Goal: Book appointment/travel/reservation

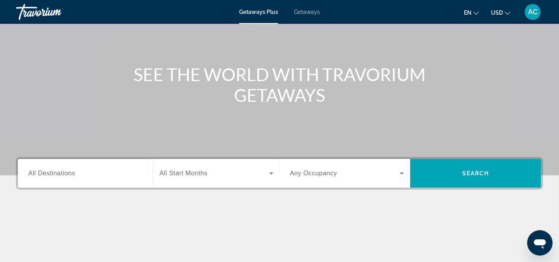
scroll to position [133, 0]
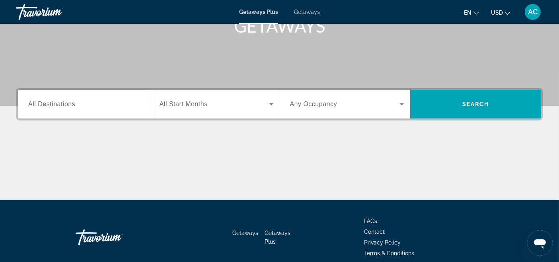
click at [314, 10] on span "Getaways" at bounding box center [307, 12] width 26 height 6
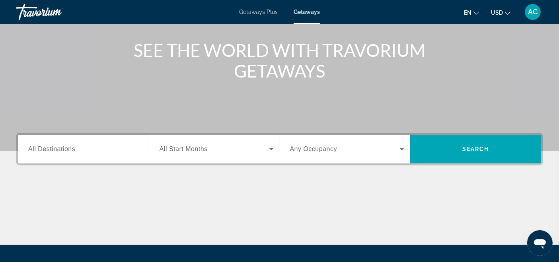
scroll to position [88, 0]
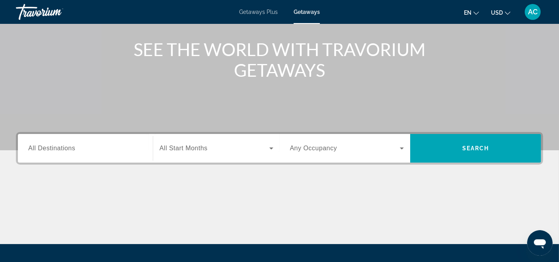
click at [78, 134] on div "Destination All Destinations" at bounding box center [85, 148] width 127 height 29
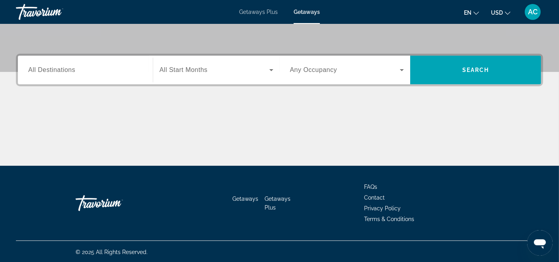
scroll to position [167, 0]
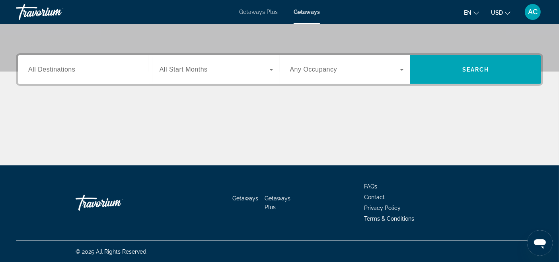
click at [74, 66] on span "All Destinations" at bounding box center [51, 69] width 47 height 7
click at [74, 66] on input "Destination All Destinations" at bounding box center [85, 70] width 114 height 10
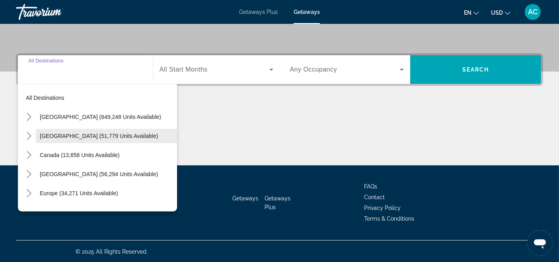
scroll to position [44, 0]
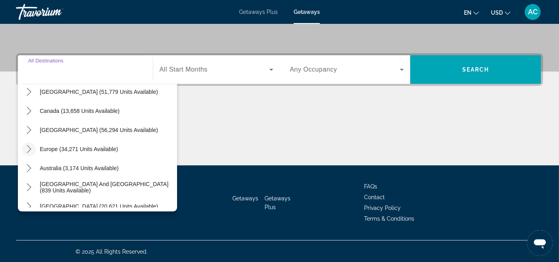
click at [26, 149] on icon "Toggle Europe (34,271 units available) submenu" at bounding box center [29, 149] width 8 height 8
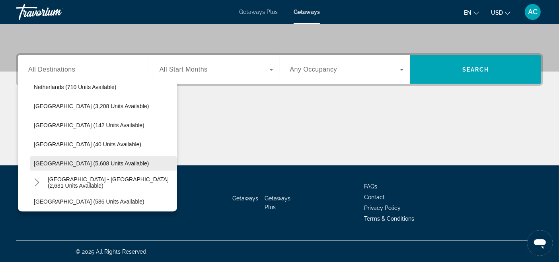
scroll to position [365, 0]
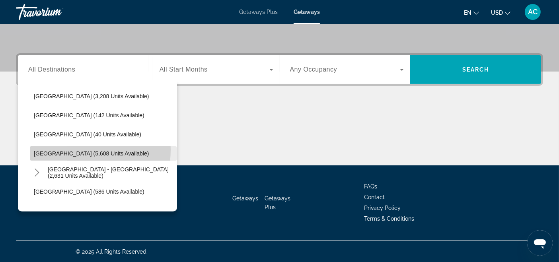
click at [68, 150] on span "[GEOGRAPHIC_DATA] (5,608 units available)" at bounding box center [91, 153] width 115 height 6
type input "**********"
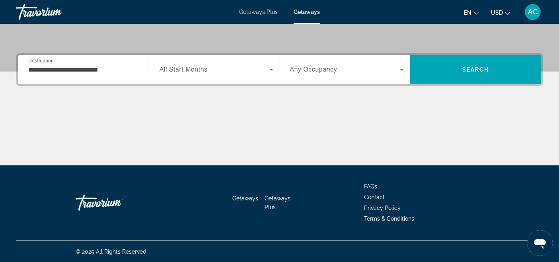
click at [201, 74] on div "Search widget" at bounding box center [217, 69] width 114 height 22
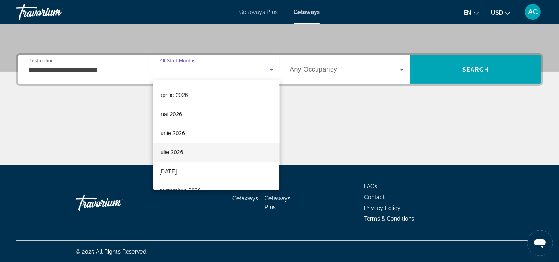
scroll to position [133, 0]
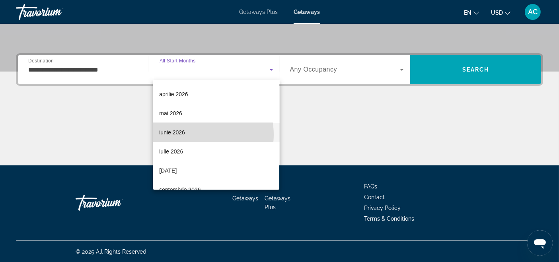
click at [191, 135] on mat-option "iunie 2026" at bounding box center [216, 132] width 127 height 19
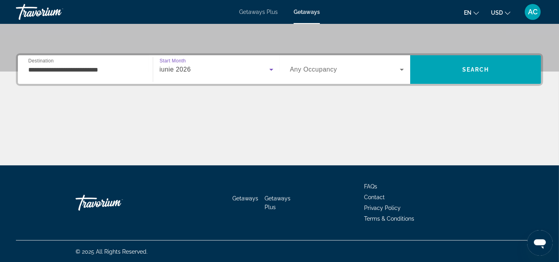
click at [323, 74] on div "Search widget" at bounding box center [347, 69] width 114 height 22
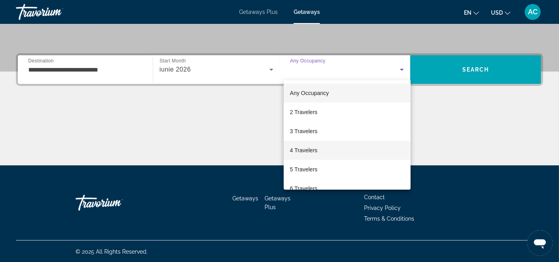
click at [320, 150] on mat-option "4 Travelers" at bounding box center [347, 150] width 127 height 19
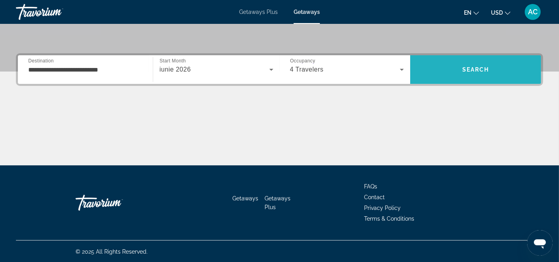
click at [464, 68] on span "Search" at bounding box center [475, 69] width 27 height 6
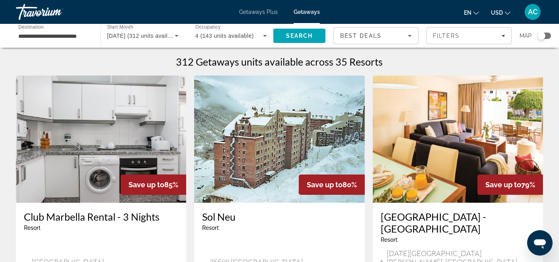
click at [549, 35] on div "Search widget" at bounding box center [545, 36] width 14 height 6
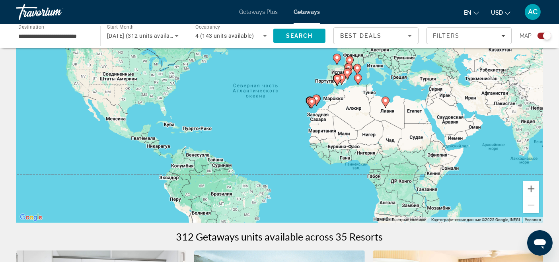
scroll to position [88, 0]
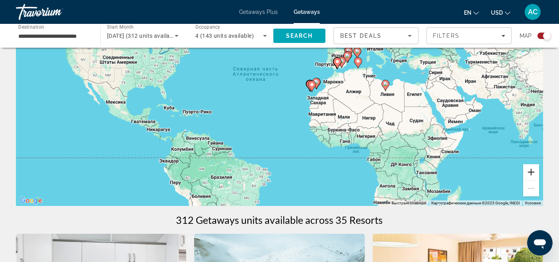
click at [532, 173] on button "Увеличить" at bounding box center [531, 172] width 16 height 16
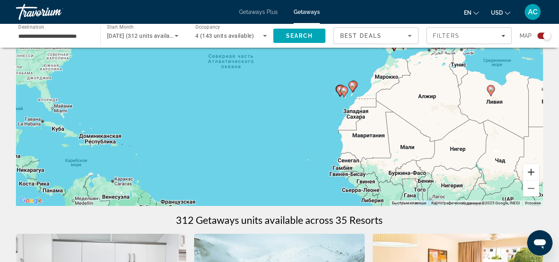
click at [532, 173] on button "Увеличить" at bounding box center [531, 172] width 16 height 16
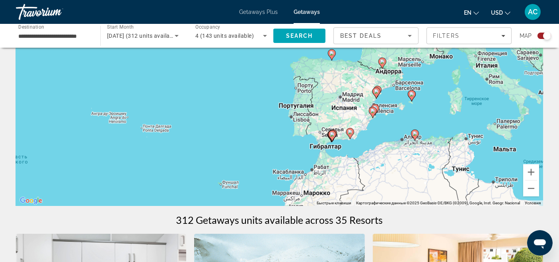
drag, startPoint x: 489, startPoint y: 105, endPoint x: 299, endPoint y: 224, distance: 224.1
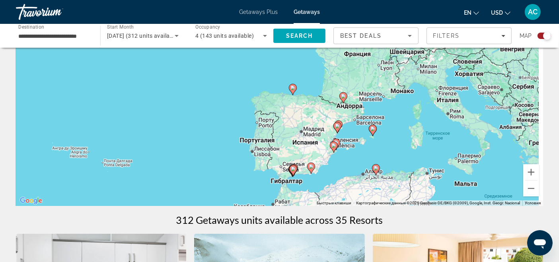
drag, startPoint x: 429, startPoint y: 89, endPoint x: 378, endPoint y: 125, distance: 62.2
click at [378, 125] on div "Чтобы активировать перетаскивание с помощью клавиатуры, нажмите Alt + Ввод. Пос…" at bounding box center [279, 86] width 527 height 239
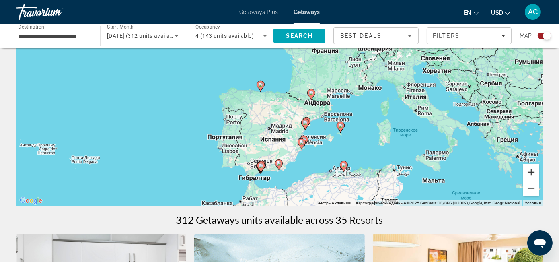
click at [532, 173] on button "Увеличить" at bounding box center [531, 172] width 16 height 16
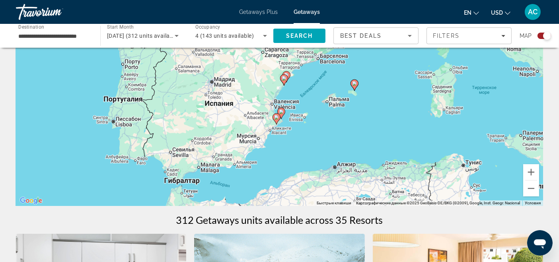
drag, startPoint x: 442, startPoint y: 158, endPoint x: 391, endPoint y: 64, distance: 106.7
click at [391, 64] on div "Чтобы активировать перетаскивание с помощью клавиатуры, нажмите Alt + Ввод. Пос…" at bounding box center [279, 86] width 527 height 239
click at [530, 172] on button "Увеличить" at bounding box center [531, 172] width 16 height 16
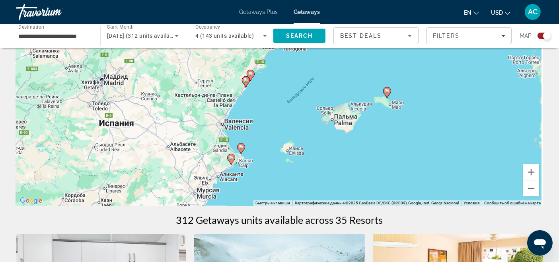
drag, startPoint x: 401, startPoint y: 133, endPoint x: 360, endPoint y: 144, distance: 42.5
click at [360, 144] on div "Чтобы активировать перетаскивание с помощью клавиатуры, нажмите Alt + Ввод. Пос…" at bounding box center [279, 86] width 527 height 239
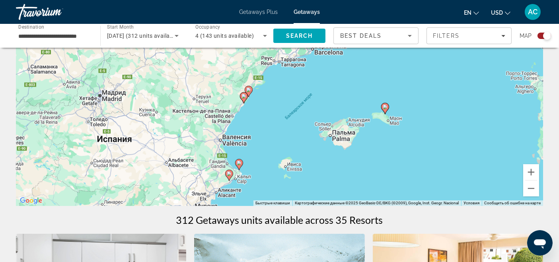
click at [386, 108] on image "Main content" at bounding box center [385, 107] width 5 height 5
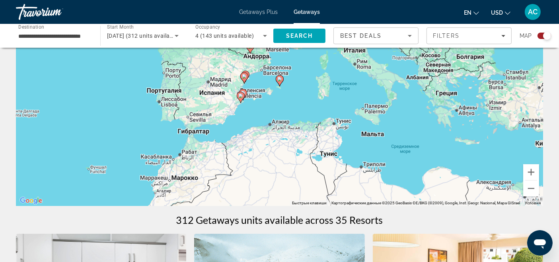
click at [279, 81] on g "Main content" at bounding box center [280, 80] width 8 height 11
type input "**********"
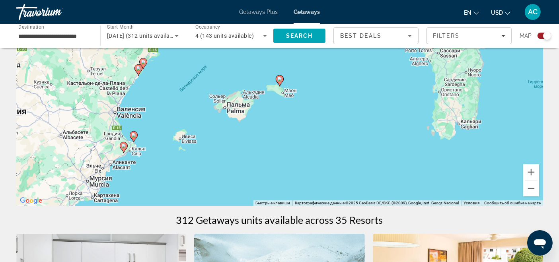
click at [279, 79] on image "Main content" at bounding box center [279, 79] width 5 height 5
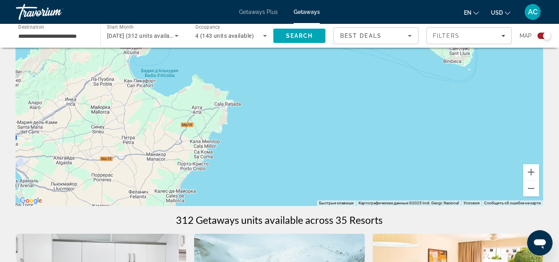
drag, startPoint x: 217, startPoint y: 134, endPoint x: 374, endPoint y: 31, distance: 187.7
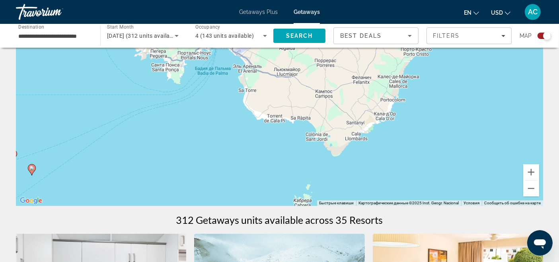
drag, startPoint x: 257, startPoint y: 120, endPoint x: 411, endPoint y: 76, distance: 160.2
click at [411, 76] on div "Чтобы активировать перетаскивание с помощью клавиатуры, нажмите Alt + Ввод. Пос…" at bounding box center [279, 86] width 527 height 239
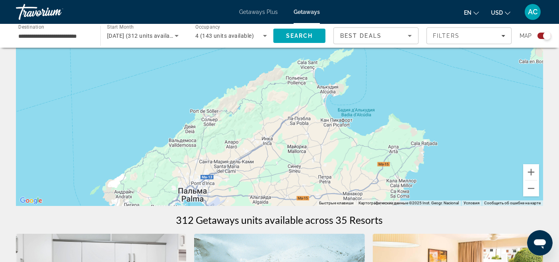
drag, startPoint x: 306, startPoint y: 130, endPoint x: 287, endPoint y: 198, distance: 70.6
click at [288, 201] on div "Чтобы активировать перетаскивание с помощью клавиатуры, нажмите Alt + Ввод. Пос…" at bounding box center [279, 86] width 527 height 239
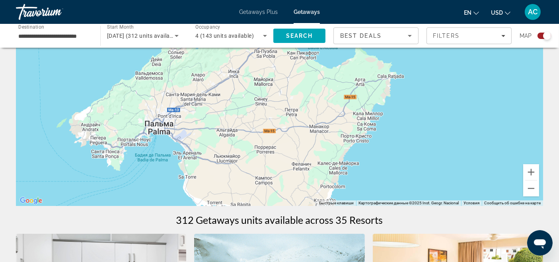
click at [259, 15] on div "Getaways Plus Getaways en English Español Français Italiano Português русский U…" at bounding box center [279, 12] width 559 height 21
click at [257, 13] on span "Getaways Plus" at bounding box center [258, 12] width 39 height 6
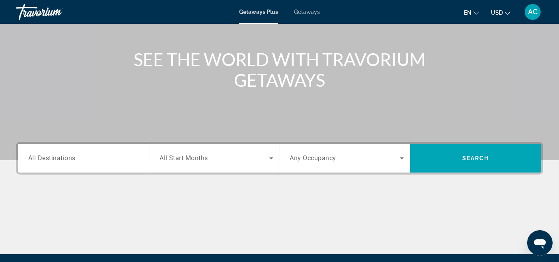
click at [77, 155] on input "Destination All Destinations" at bounding box center [85, 159] width 114 height 10
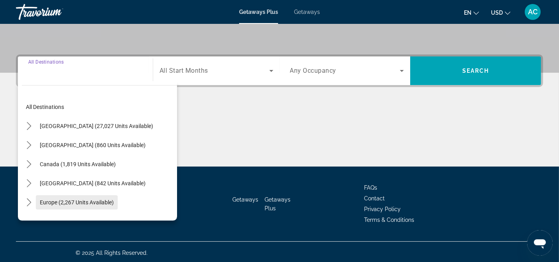
scroll to position [167, 0]
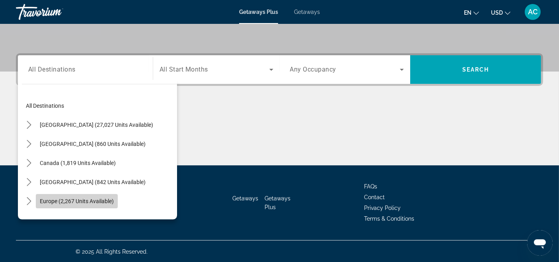
click at [56, 201] on span "Europe (2,267 units available)" at bounding box center [77, 201] width 74 height 6
type input "**********"
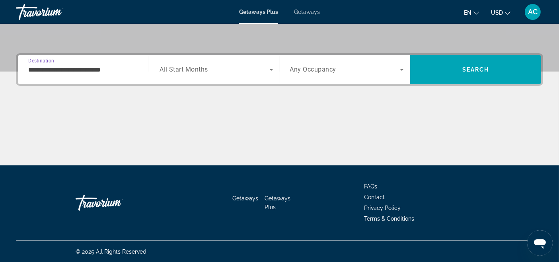
click at [226, 65] on span "Search widget" at bounding box center [215, 70] width 110 height 10
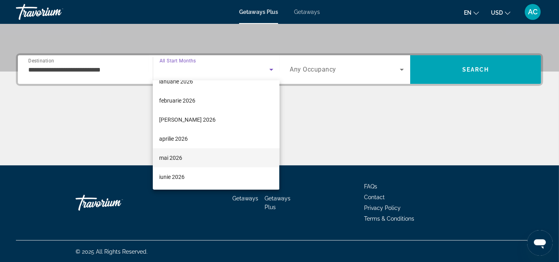
scroll to position [88, 0]
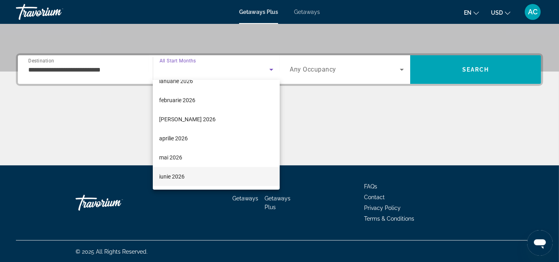
drag, startPoint x: 179, startPoint y: 172, endPoint x: 206, endPoint y: 142, distance: 39.4
click at [179, 172] on span "iunie 2026" at bounding box center [171, 177] width 25 height 10
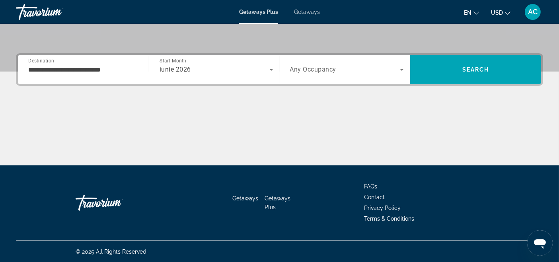
click at [321, 63] on div "Search widget" at bounding box center [347, 69] width 114 height 22
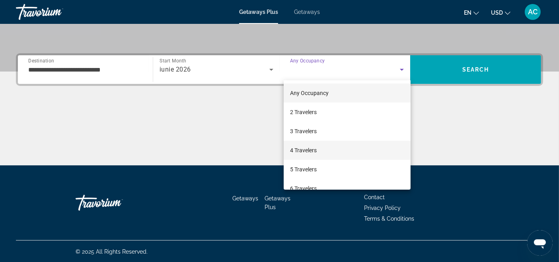
click at [305, 151] on span "4 Travelers" at bounding box center [303, 151] width 27 height 10
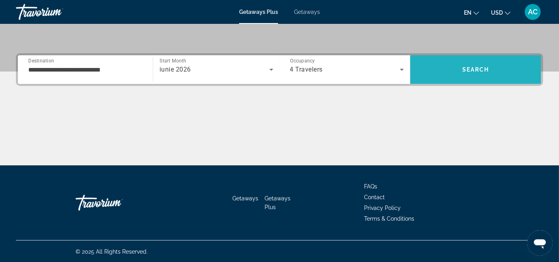
click at [478, 65] on span "Search" at bounding box center [475, 69] width 131 height 19
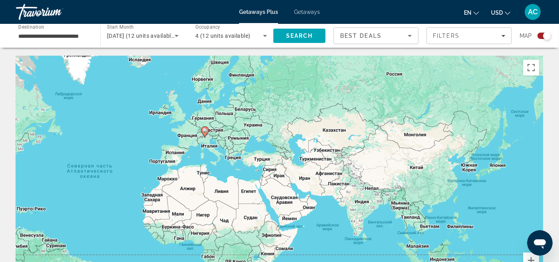
drag, startPoint x: 431, startPoint y: 171, endPoint x: 270, endPoint y: 178, distance: 160.5
click at [268, 178] on div "Чтобы активировать перетаскивание с помощью клавиатуры, нажмите Alt + Ввод. Пос…" at bounding box center [279, 175] width 527 height 239
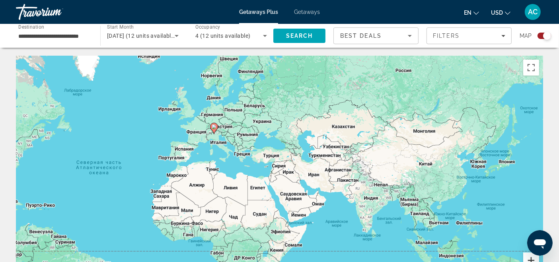
click at [528, 258] on button "Увеличить" at bounding box center [531, 261] width 16 height 16
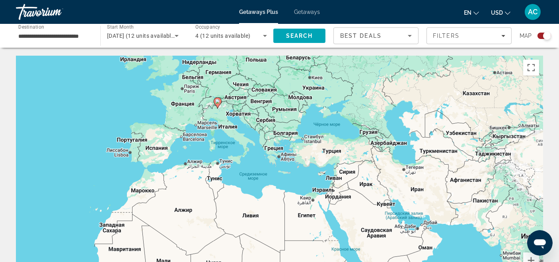
drag, startPoint x: 199, startPoint y: 138, endPoint x: 267, endPoint y: 154, distance: 70.0
click at [267, 154] on div "Чтобы активировать перетаскивание с помощью клавиатуры, нажмите Alt + Ввод. Пос…" at bounding box center [279, 175] width 527 height 239
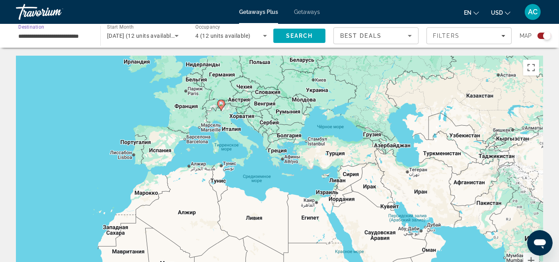
click at [58, 35] on input "**********" at bounding box center [54, 36] width 72 height 10
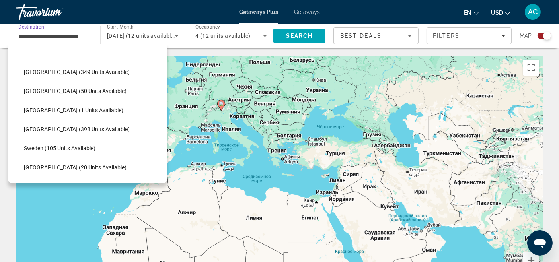
scroll to position [312, 0]
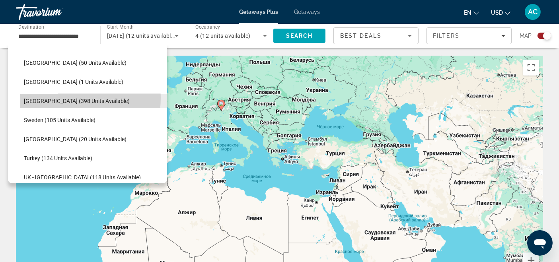
click at [58, 98] on span "[GEOGRAPHIC_DATA] (398 units available)" at bounding box center [77, 101] width 106 height 6
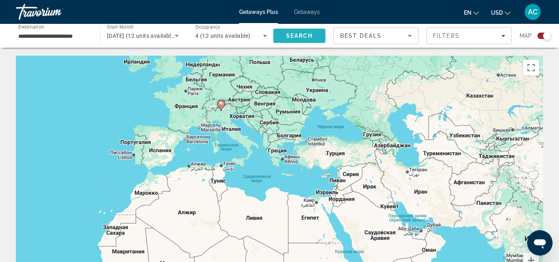
click at [308, 39] on span "Search" at bounding box center [299, 35] width 52 height 19
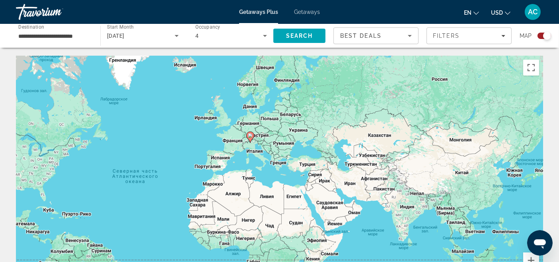
click at [251, 135] on image "Main content" at bounding box center [250, 135] width 5 height 5
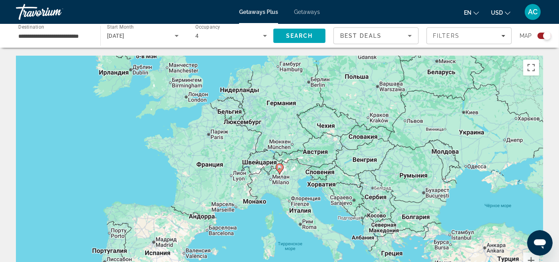
click at [280, 169] on image "Main content" at bounding box center [279, 167] width 5 height 5
type input "**********"
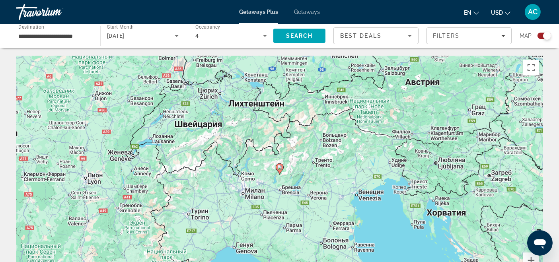
click at [280, 169] on image "Main content" at bounding box center [279, 167] width 5 height 5
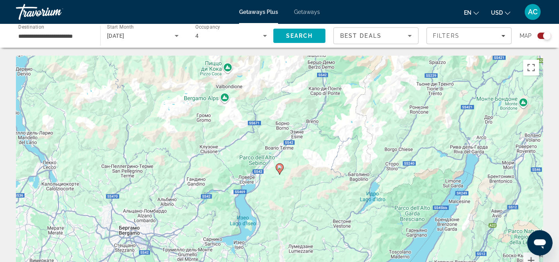
click at [280, 169] on image "Main content" at bounding box center [279, 167] width 5 height 5
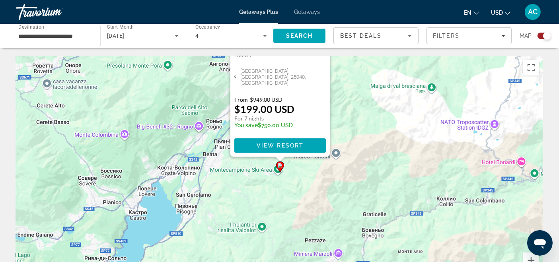
drag, startPoint x: 177, startPoint y: 213, endPoint x: 180, endPoint y: 97, distance: 116.2
click at [180, 97] on div "Чтобы активировать перетаскивание с помощью клавиатуры, нажмите Alt + Ввод. Пос…" at bounding box center [279, 175] width 527 height 239
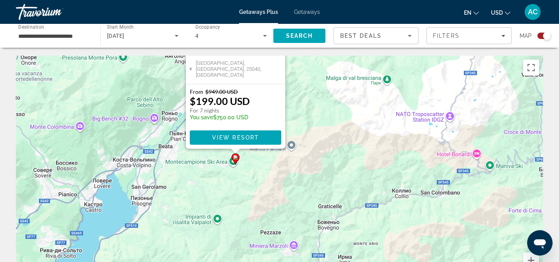
drag, startPoint x: 188, startPoint y: 248, endPoint x: 139, endPoint y: 248, distance: 48.5
click at [139, 248] on div "Чтобы активировать перетаскивание с помощью клавиатуры, нажмите Alt + Ввод. Пос…" at bounding box center [279, 175] width 527 height 239
click at [236, 158] on image "Main content" at bounding box center [235, 157] width 5 height 5
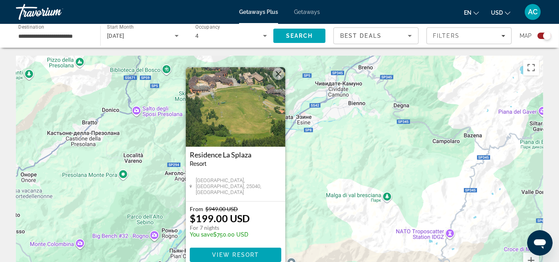
click at [240, 109] on img "Main content" at bounding box center [235, 107] width 99 height 80
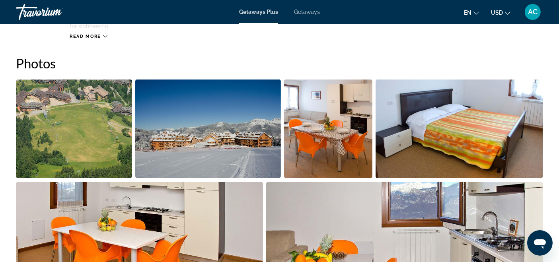
scroll to position [265, 0]
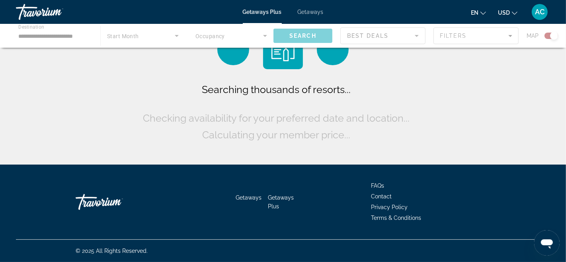
click at [310, 12] on span "Getaways" at bounding box center [311, 12] width 26 height 6
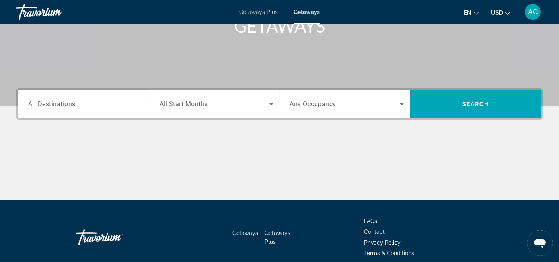
click at [75, 104] on div "Destination All Destinations" at bounding box center [85, 104] width 114 height 23
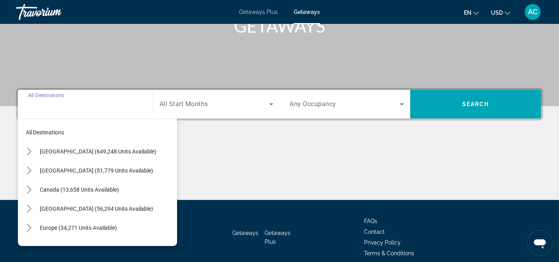
scroll to position [167, 0]
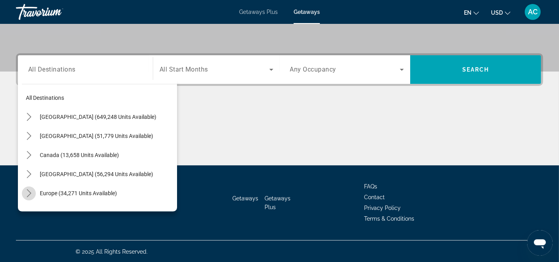
click at [25, 192] on icon "Toggle Europe (34,271 units available) submenu" at bounding box center [29, 193] width 8 height 8
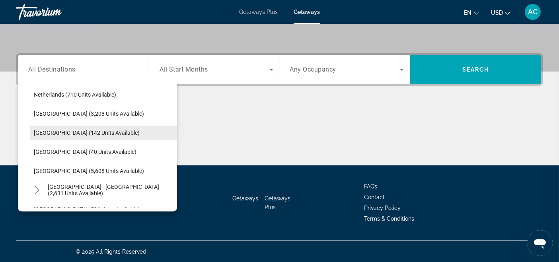
scroll to position [365, 0]
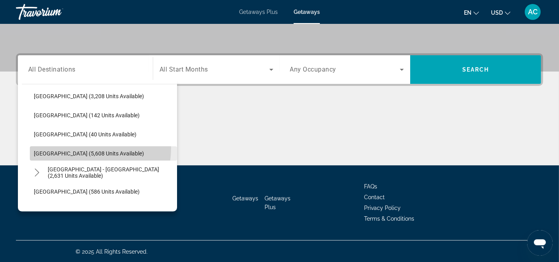
click at [84, 148] on span "Select destination: Spain (5,608 units available)" at bounding box center [103, 153] width 147 height 19
type input "**********"
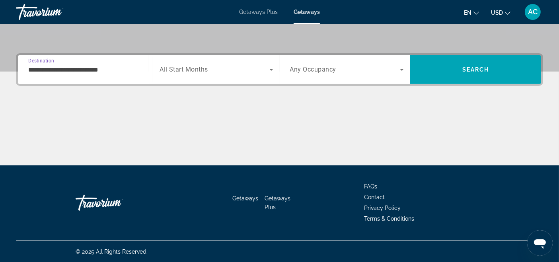
click at [191, 73] on span "All Start Months" at bounding box center [184, 70] width 49 height 8
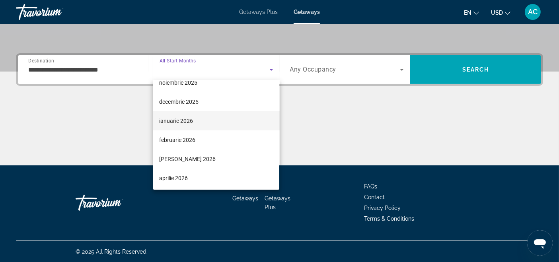
scroll to position [88, 0]
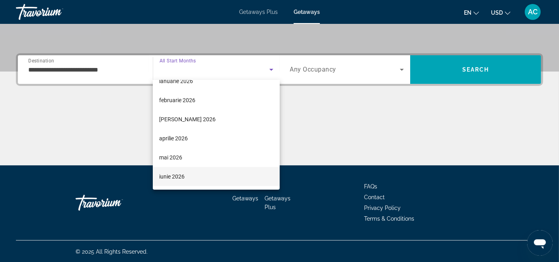
click at [186, 175] on mat-option "iunie 2026" at bounding box center [216, 176] width 127 height 19
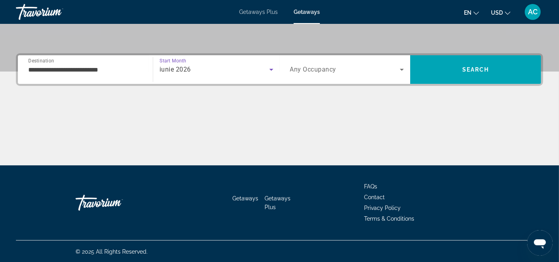
click at [302, 63] on div "Search widget" at bounding box center [347, 69] width 114 height 22
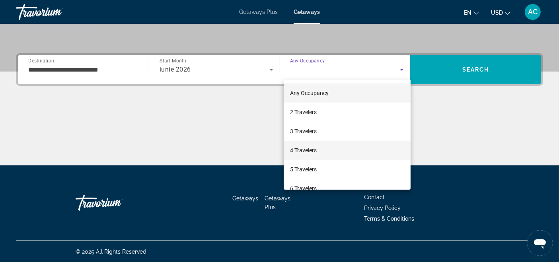
click at [318, 153] on mat-option "4 Travelers" at bounding box center [347, 150] width 127 height 19
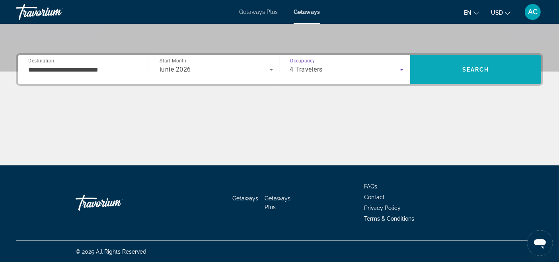
click at [484, 65] on span "Search" at bounding box center [475, 69] width 131 height 19
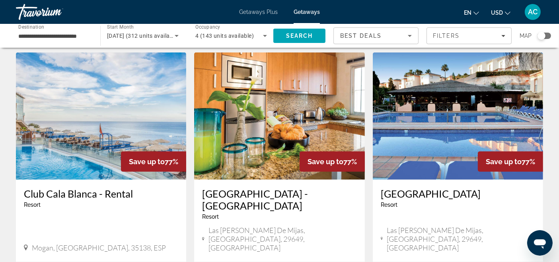
scroll to position [619, 0]
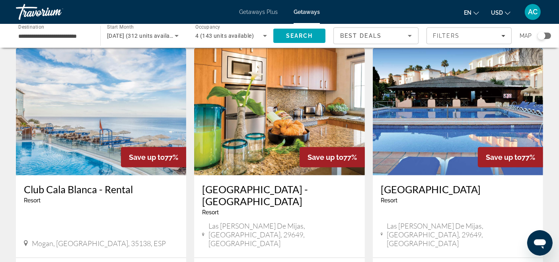
click at [443, 183] on h3 "[GEOGRAPHIC_DATA]" at bounding box center [458, 189] width 154 height 12
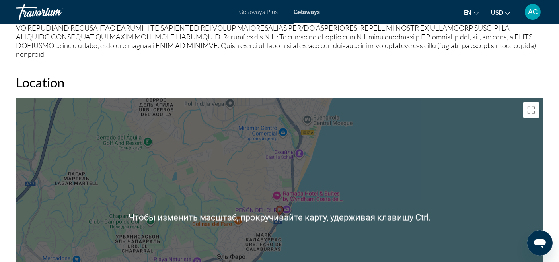
scroll to position [1149, 0]
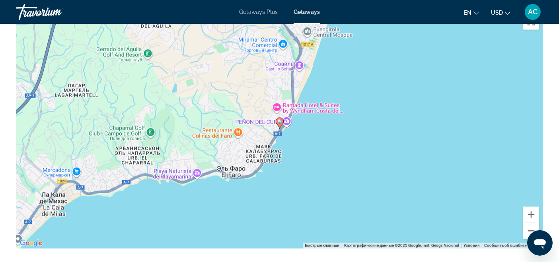
click at [533, 223] on button "Уменьшить" at bounding box center [531, 231] width 16 height 16
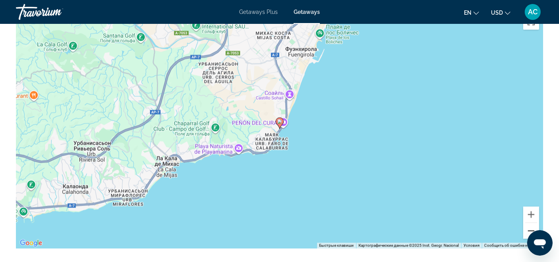
click at [533, 223] on button "Уменьшить" at bounding box center [531, 231] width 16 height 16
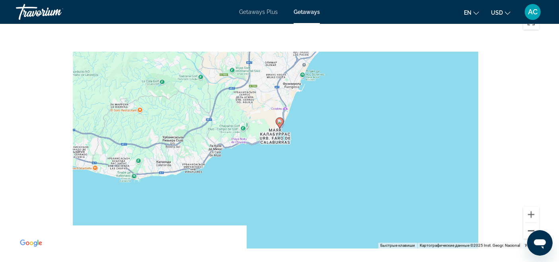
click at [533, 223] on button "Уменьшить" at bounding box center [531, 231] width 16 height 16
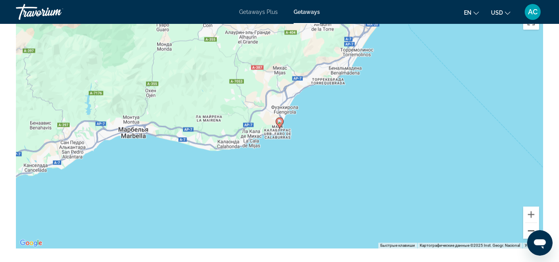
click at [533, 223] on button "Уменьшить" at bounding box center [531, 231] width 16 height 16
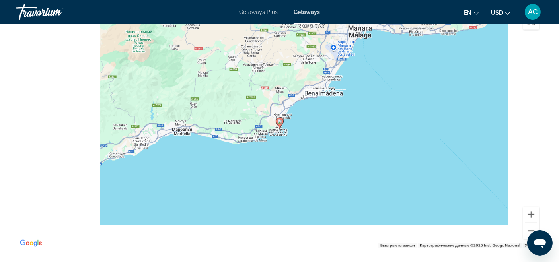
click at [533, 223] on button "Уменьшить" at bounding box center [531, 231] width 16 height 16
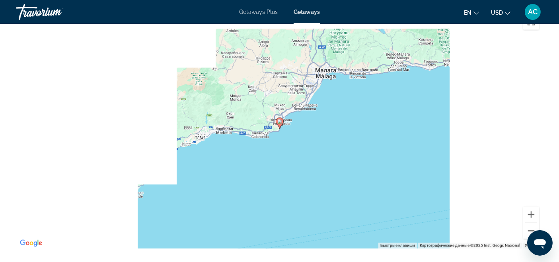
click at [533, 223] on button "Уменьшить" at bounding box center [531, 231] width 16 height 16
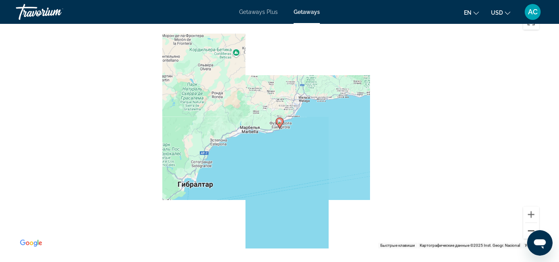
click at [533, 223] on button "Уменьшить" at bounding box center [531, 231] width 16 height 16
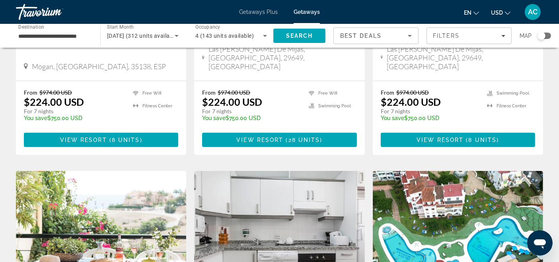
scroll to position [928, 0]
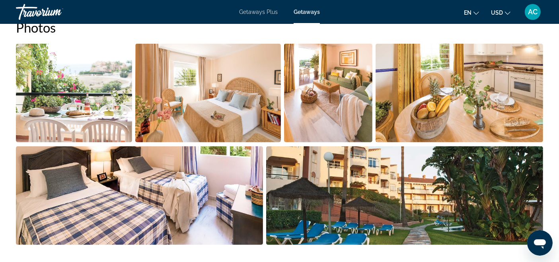
scroll to position [436, 0]
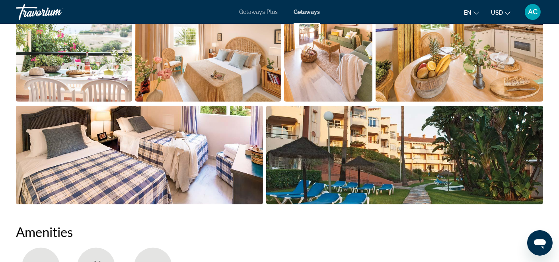
click at [189, 161] on img "Open full-screen image slider" at bounding box center [139, 155] width 247 height 99
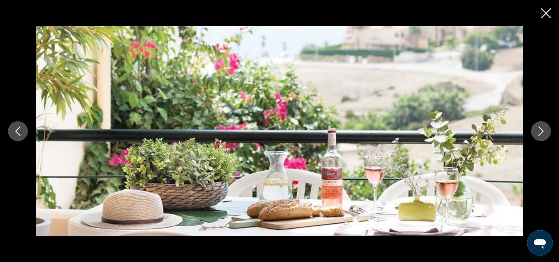
click at [534, 132] on button "Next image" at bounding box center [541, 131] width 20 height 20
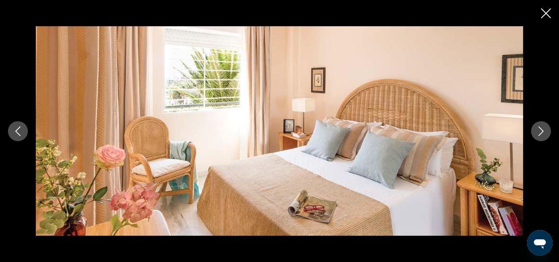
click at [534, 132] on button "Next image" at bounding box center [541, 131] width 20 height 20
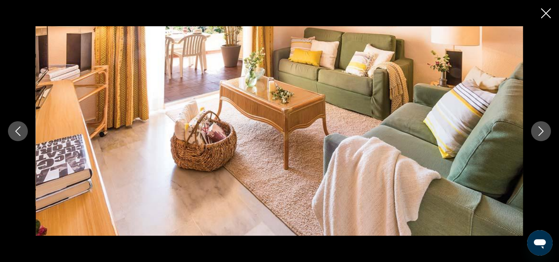
click at [534, 132] on button "Next image" at bounding box center [541, 131] width 20 height 20
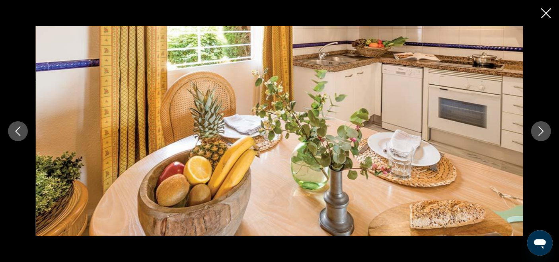
click at [534, 132] on button "Next image" at bounding box center [541, 131] width 20 height 20
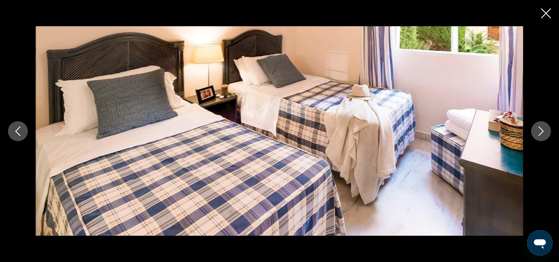
click at [534, 132] on button "Next image" at bounding box center [541, 131] width 20 height 20
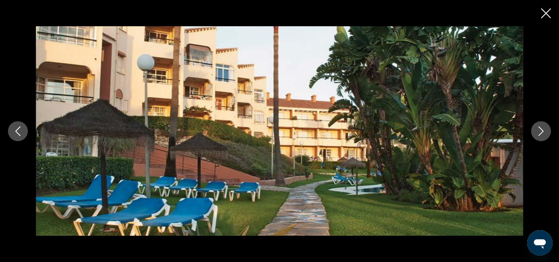
click at [534, 132] on button "Next image" at bounding box center [541, 131] width 20 height 20
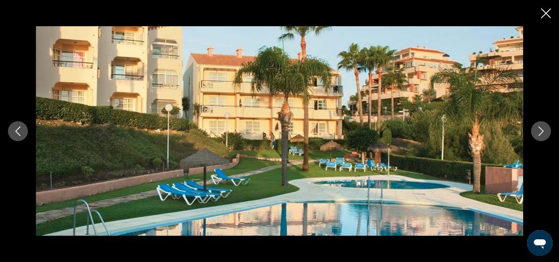
click at [534, 132] on button "Next image" at bounding box center [541, 131] width 20 height 20
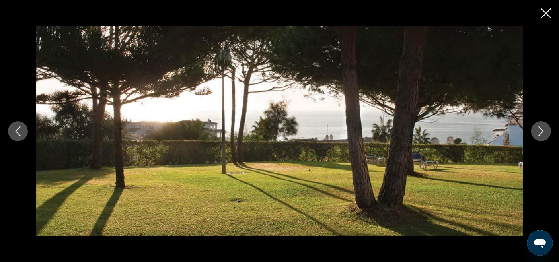
click at [534, 132] on button "Next image" at bounding box center [541, 131] width 20 height 20
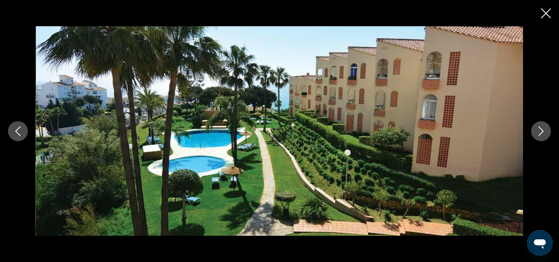
click at [24, 131] on button "Previous image" at bounding box center [18, 131] width 20 height 20
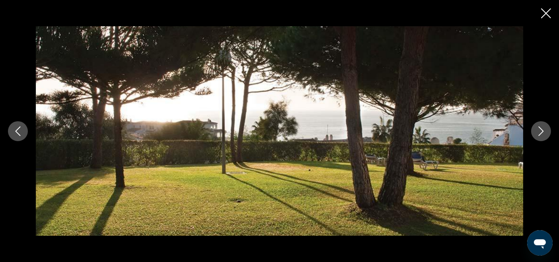
click at [538, 134] on icon "Next image" at bounding box center [541, 132] width 10 height 10
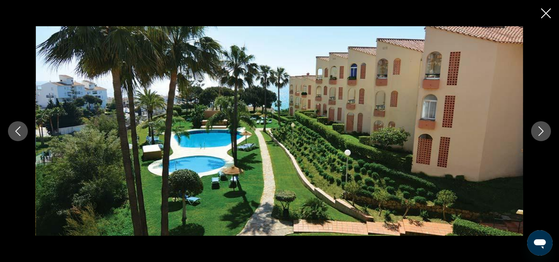
click at [538, 134] on icon "Next image" at bounding box center [541, 132] width 10 height 10
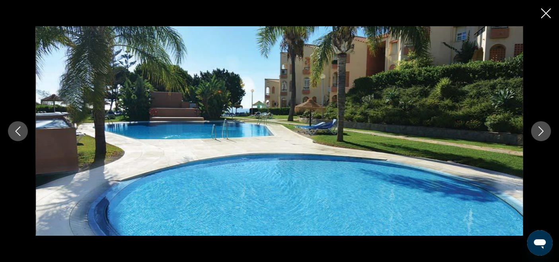
click at [538, 134] on icon "Next image" at bounding box center [541, 132] width 10 height 10
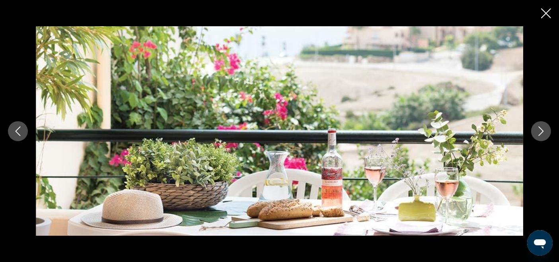
click at [538, 134] on icon "Next image" at bounding box center [541, 132] width 10 height 10
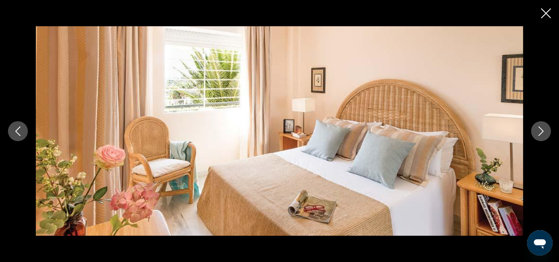
drag, startPoint x: 540, startPoint y: 11, endPoint x: 515, endPoint y: 24, distance: 27.9
click at [539, 12] on div "prev next" at bounding box center [279, 131] width 559 height 262
click at [544, 14] on icon "Close slideshow" at bounding box center [546, 13] width 10 height 10
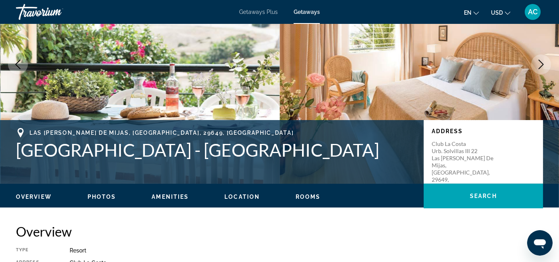
scroll to position [88, 0]
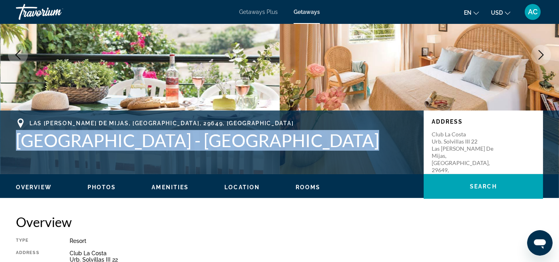
drag, startPoint x: 15, startPoint y: 141, endPoint x: 311, endPoint y: 140, distance: 295.7
click at [311, 140] on div "[GEOGRAPHIC_DATA][PERSON_NAME], [GEOGRAPHIC_DATA] - Sierra Marina Address Club …" at bounding box center [279, 143] width 559 height 48
copy h1 "[GEOGRAPHIC_DATA] - [GEOGRAPHIC_DATA]"
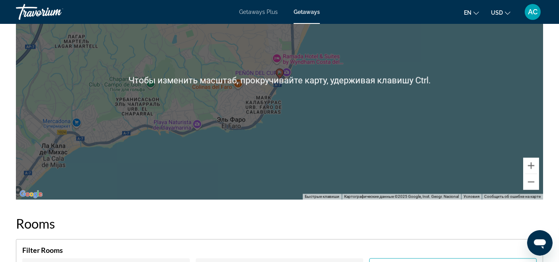
scroll to position [1194, 0]
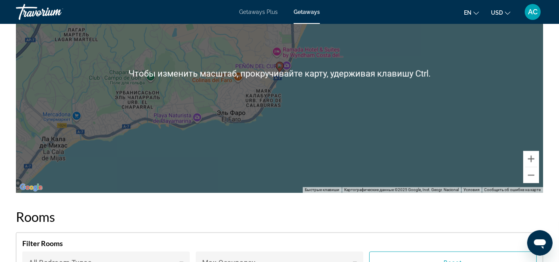
click at [289, 64] on div "Чтобы активировать перетаскивание с помощью клавиатуры, нажмите Alt + Ввод. Пос…" at bounding box center [279, 73] width 527 height 239
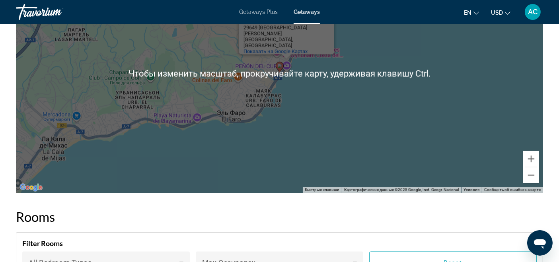
scroll to position [1149, 0]
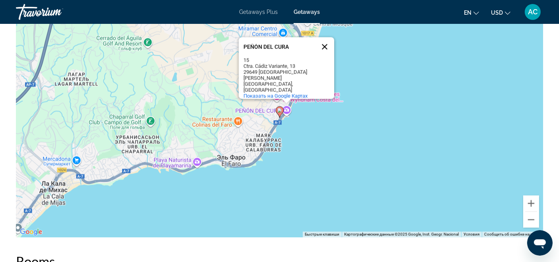
click at [328, 51] on button "Закрыть" at bounding box center [324, 46] width 19 height 19
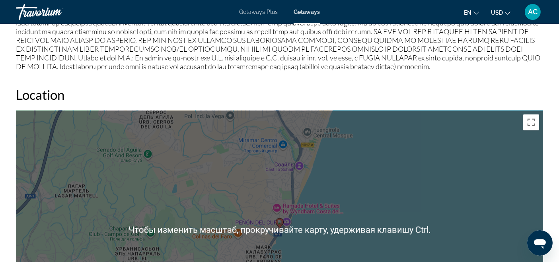
scroll to position [1017, 0]
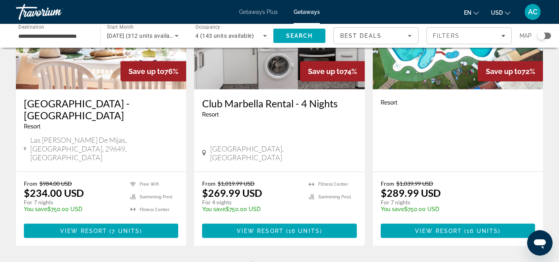
scroll to position [1017, 0]
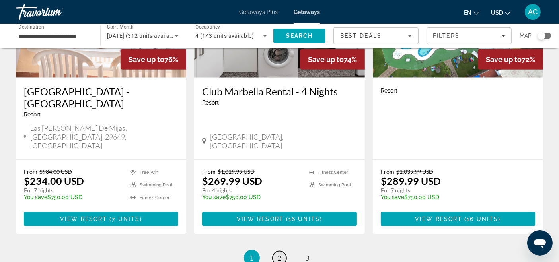
click at [279, 254] on span "2" at bounding box center [280, 258] width 4 height 9
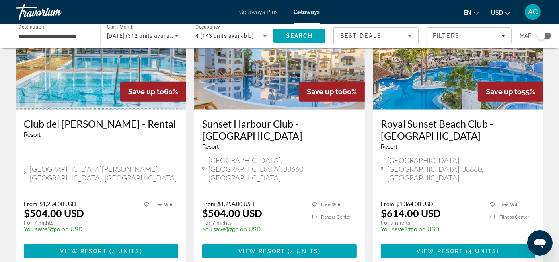
scroll to position [1060, 0]
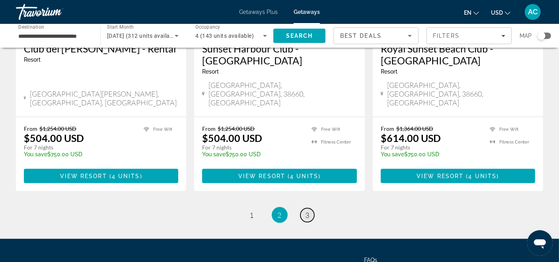
click at [306, 211] on span "3" at bounding box center [308, 215] width 4 height 9
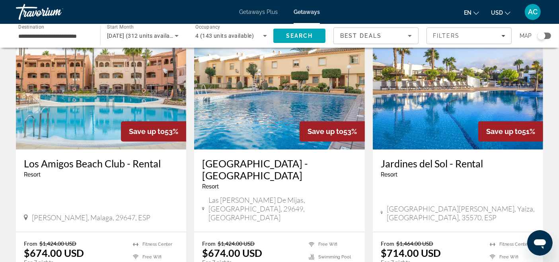
scroll to position [44, 0]
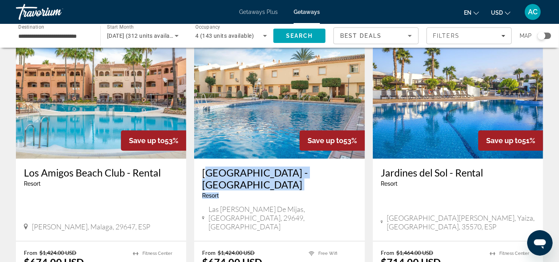
drag, startPoint x: 235, startPoint y: 191, endPoint x: 203, endPoint y: 171, distance: 37.3
click at [203, 171] on div "[GEOGRAPHIC_DATA] - [GEOGRAPHIC_DATA] - This is an adults only resort" at bounding box center [279, 186] width 154 height 38
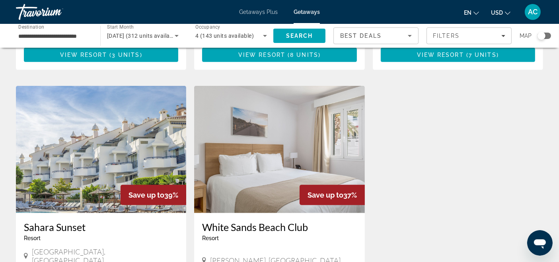
scroll to position [884, 0]
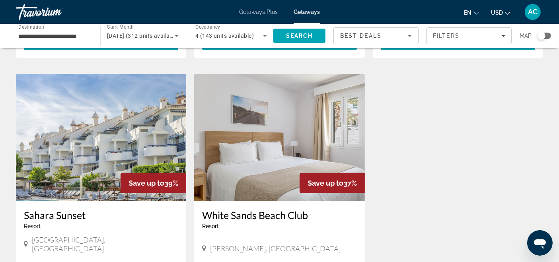
drag, startPoint x: 18, startPoint y: 165, endPoint x: 88, endPoint y: 169, distance: 70.5
click at [88, 201] on div "[GEOGRAPHIC_DATA] - This is an adults only resort [GEOGRAPHIC_DATA], [GEOGRAPHI…" at bounding box center [101, 232] width 170 height 62
copy h3 "Sahara Sunset"
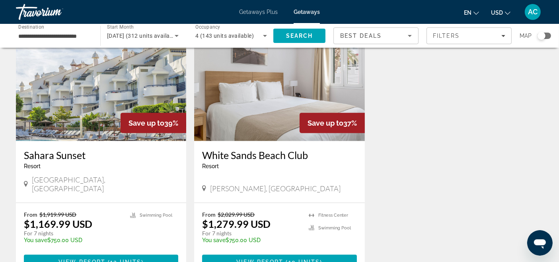
scroll to position [928, 0]
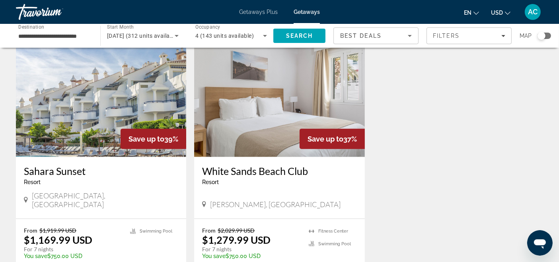
click at [86, 82] on img "Main content" at bounding box center [101, 93] width 170 height 127
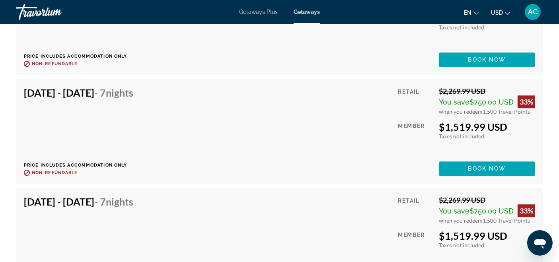
scroll to position [2299, 0]
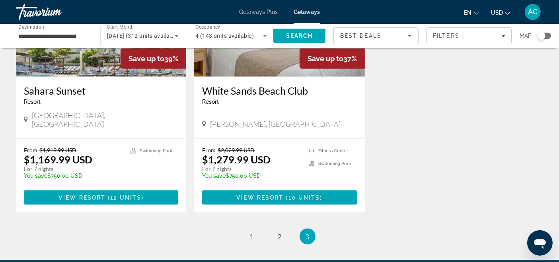
scroll to position [1048, 0]
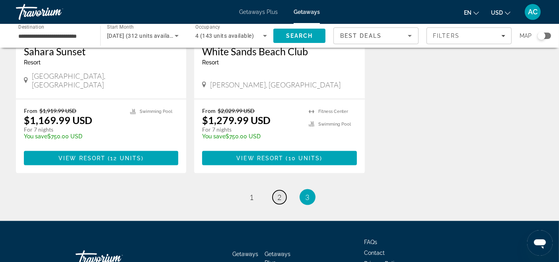
click at [280, 193] on span "2" at bounding box center [280, 197] width 4 height 9
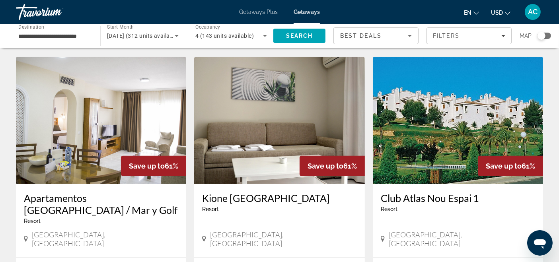
scroll to position [928, 0]
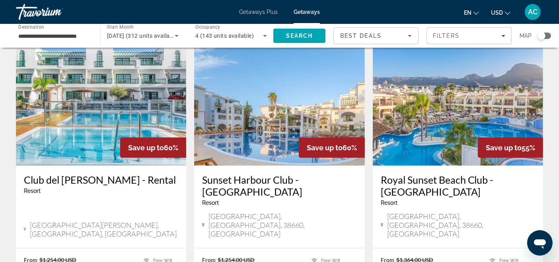
click at [79, 174] on h3 "Club del [PERSON_NAME] - Rental" at bounding box center [101, 180] width 154 height 12
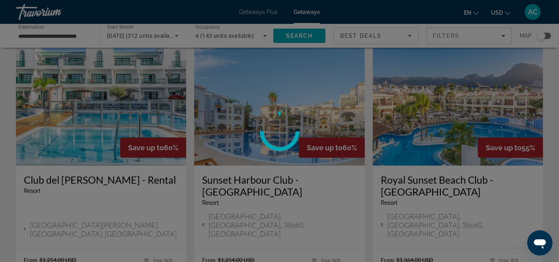
scroll to position [1060, 0]
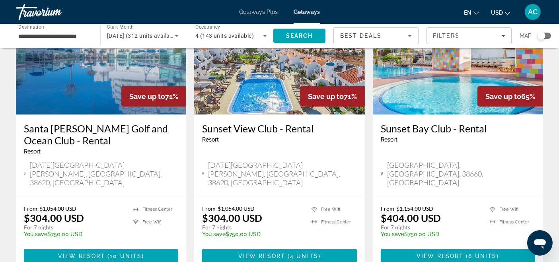
scroll to position [44, 0]
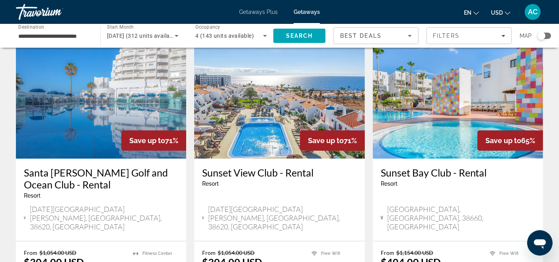
click at [248, 90] on img "Main content" at bounding box center [279, 94] width 170 height 127
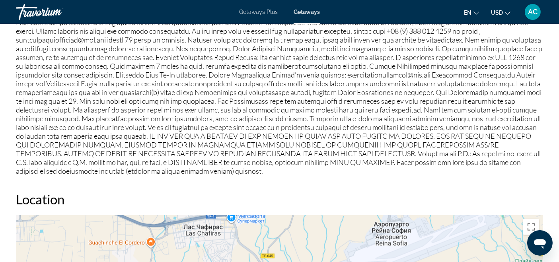
scroll to position [1105, 0]
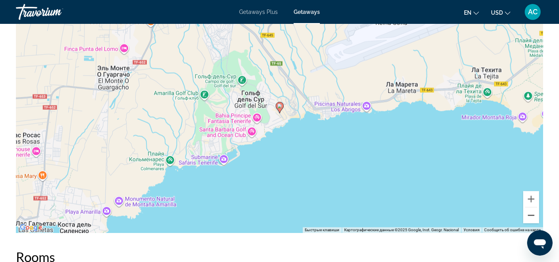
click at [528, 208] on button "Уменьшить" at bounding box center [531, 216] width 16 height 16
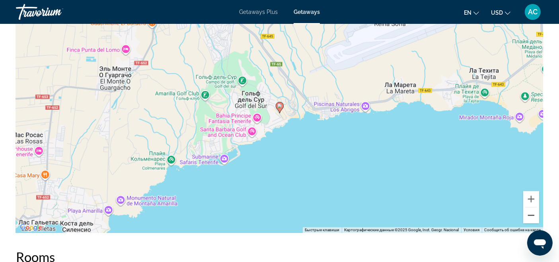
click at [528, 208] on button "Уменьшить" at bounding box center [531, 216] width 16 height 16
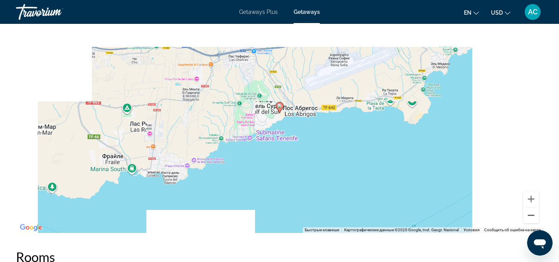
click at [528, 208] on button "Уменьшить" at bounding box center [531, 216] width 16 height 16
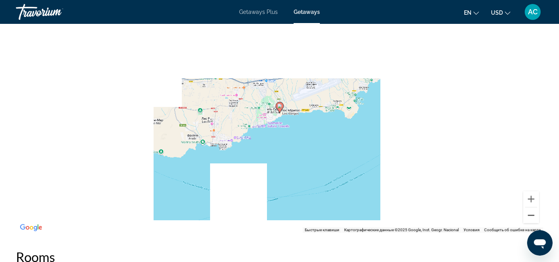
click at [528, 208] on button "Уменьшить" at bounding box center [531, 216] width 16 height 16
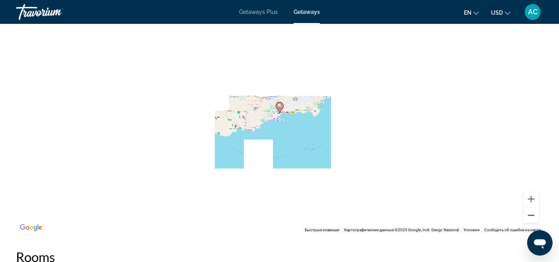
click at [528, 208] on button "Уменьшить" at bounding box center [531, 216] width 16 height 16
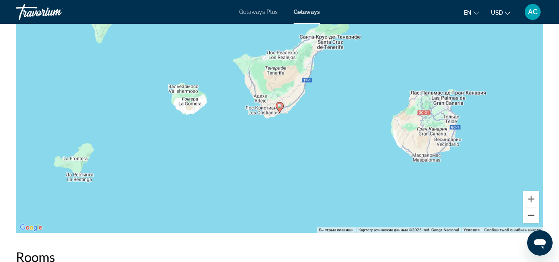
click at [528, 208] on button "Уменьшить" at bounding box center [531, 216] width 16 height 16
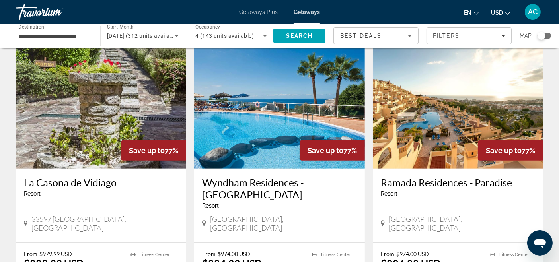
scroll to position [353, 0]
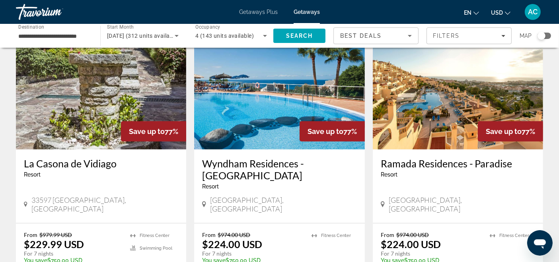
click at [246, 86] on img "Main content" at bounding box center [279, 85] width 170 height 127
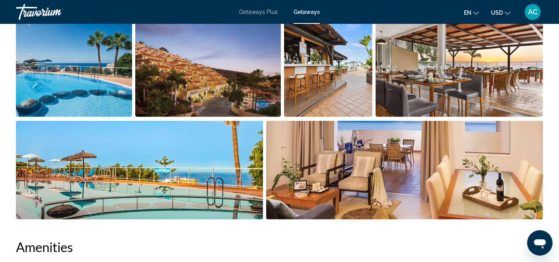
scroll to position [398, 0]
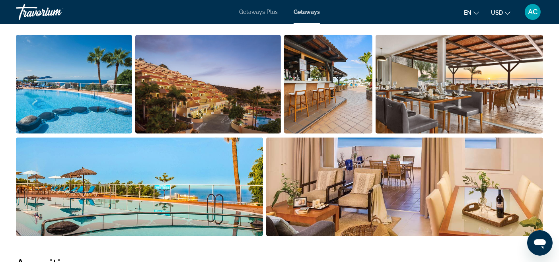
click at [191, 156] on img "Open full-screen image slider" at bounding box center [139, 187] width 247 height 99
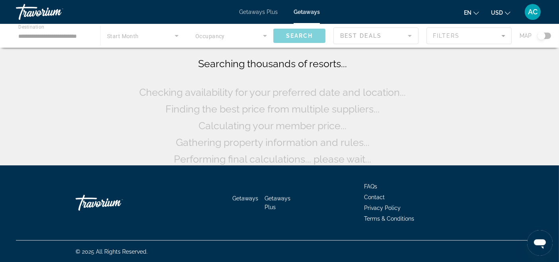
scroll to position [3, 0]
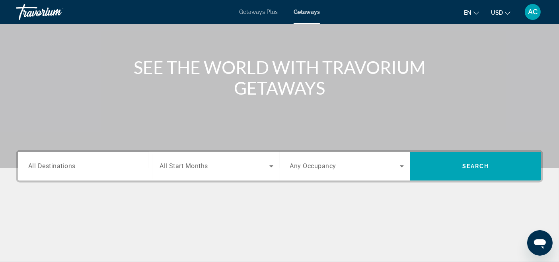
scroll to position [167, 0]
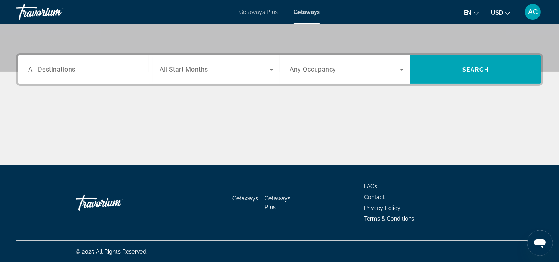
click at [91, 63] on div "Search widget" at bounding box center [85, 69] width 114 height 23
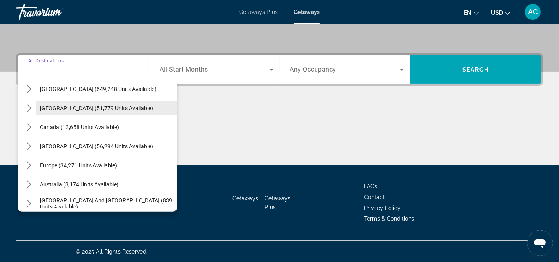
scroll to position [44, 0]
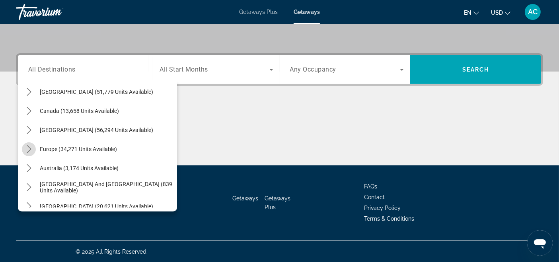
click at [28, 149] on icon "Toggle Europe (34,271 units available) submenu" at bounding box center [29, 149] width 8 height 8
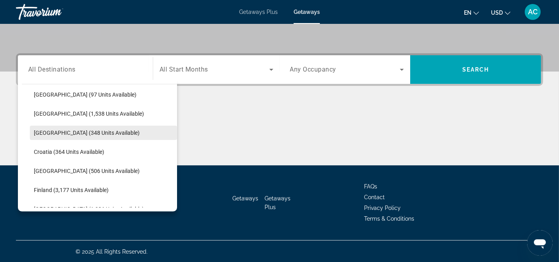
scroll to position [99, 0]
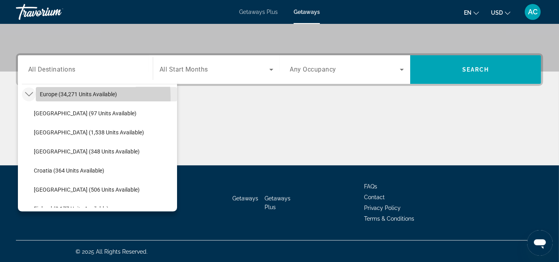
click at [52, 97] on span "Select destination: Europe (34,271 units available)" at bounding box center [106, 94] width 141 height 19
type input "**********"
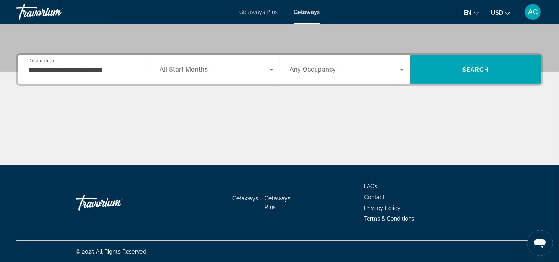
click at [195, 60] on div "Search widget" at bounding box center [217, 69] width 114 height 22
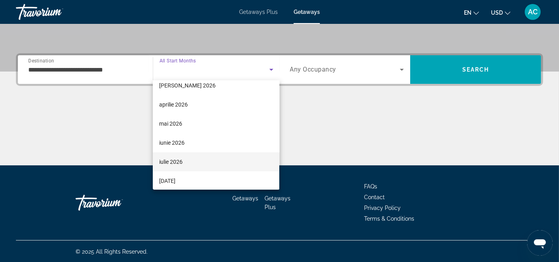
scroll to position [133, 0]
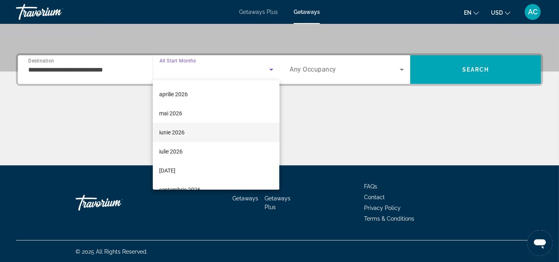
click at [183, 135] on span "iunie 2026" at bounding box center [171, 133] width 25 height 10
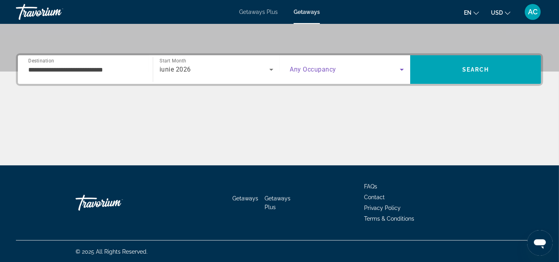
click at [351, 69] on span "Search widget" at bounding box center [345, 70] width 110 height 10
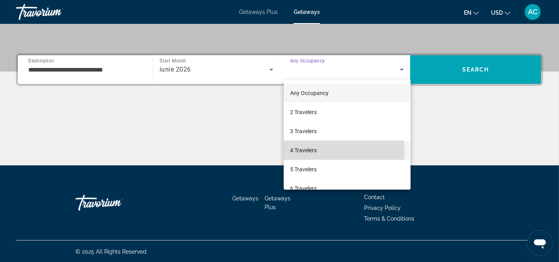
click at [336, 152] on mat-option "4 Travelers" at bounding box center [347, 150] width 127 height 19
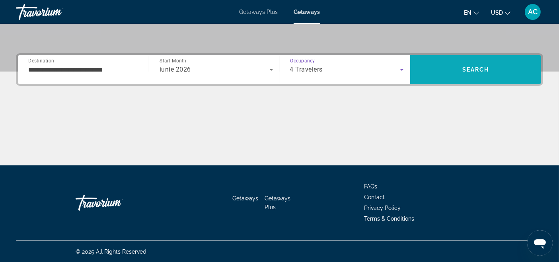
click at [481, 69] on span "Search" at bounding box center [475, 69] width 27 height 6
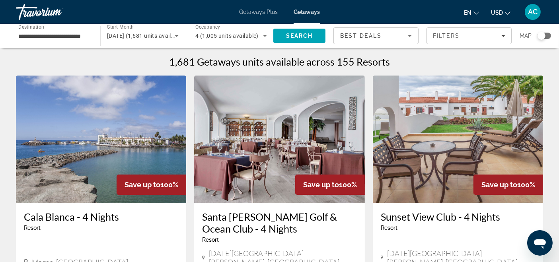
click at [547, 35] on div "Search widget" at bounding box center [545, 36] width 14 height 6
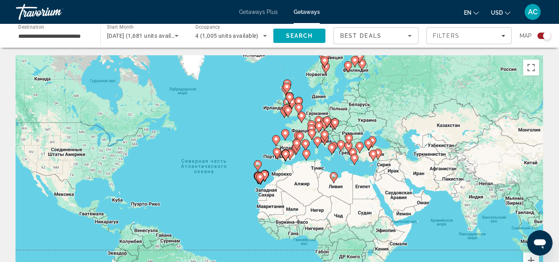
drag, startPoint x: 478, startPoint y: 175, endPoint x: 423, endPoint y: 178, distance: 55.4
click at [423, 178] on div "Чтобы активировать перетаскивание с помощью клавиатуры, нажмите Alt + Ввод. Пос…" at bounding box center [279, 175] width 527 height 239
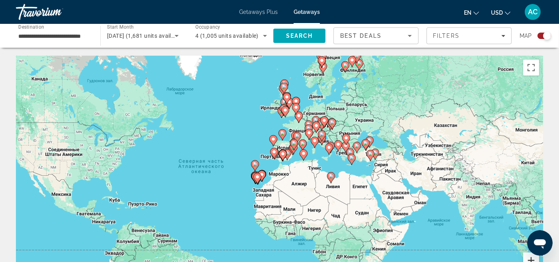
click at [527, 255] on button "Увеличить" at bounding box center [531, 261] width 16 height 16
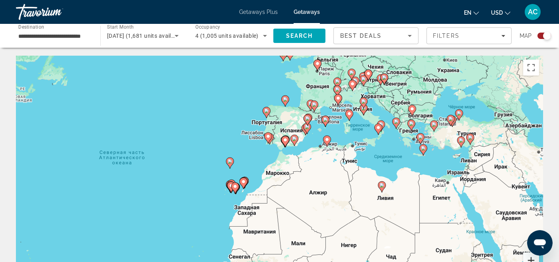
scroll to position [44, 0]
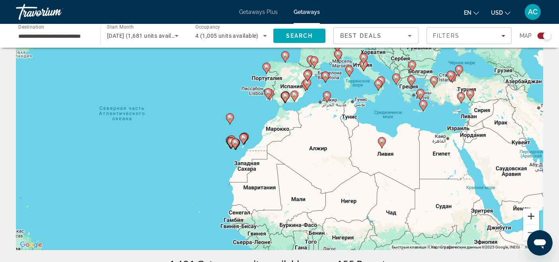
click at [532, 217] on button "Увеличить" at bounding box center [531, 217] width 16 height 16
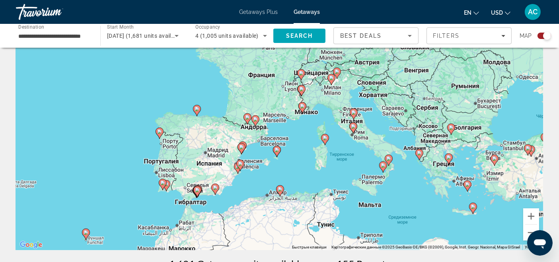
drag, startPoint x: 448, startPoint y: 103, endPoint x: 356, endPoint y: 223, distance: 150.7
click at [356, 223] on div "Чтобы активировать перетаскивание с помощью клавиатуры, нажмите Alt + Ввод. Пос…" at bounding box center [279, 131] width 527 height 239
click at [533, 214] on button "Увеличить" at bounding box center [531, 217] width 16 height 16
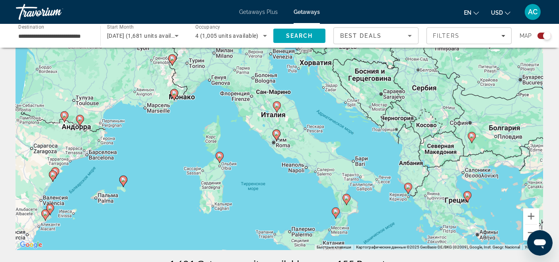
drag, startPoint x: 485, startPoint y: 178, endPoint x: 330, endPoint y: 181, distance: 154.8
click at [330, 181] on div "Чтобы активировать перетаскивание с помощью клавиатуры, нажмите Alt + Ввод. Пос…" at bounding box center [279, 131] width 527 height 239
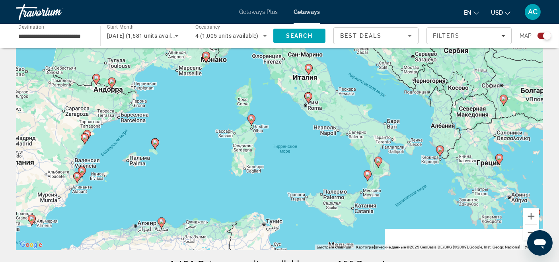
drag, startPoint x: 246, startPoint y: 165, endPoint x: 279, endPoint y: 127, distance: 50.5
click at [279, 127] on div "Чтобы активировать перетаскивание с помощью клавиатуры, нажмите Alt + Ввод. Пос…" at bounding box center [279, 131] width 527 height 239
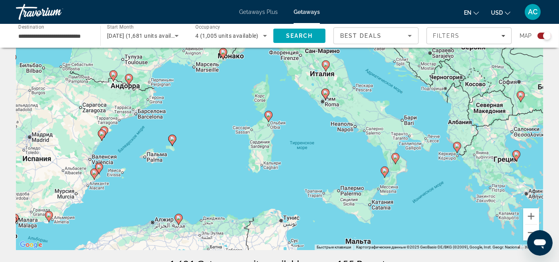
drag, startPoint x: 72, startPoint y: 203, endPoint x: 95, endPoint y: 195, distance: 23.8
click at [93, 199] on div "Чтобы активировать перетаскивание с помощью клавиатуры, нажмите Alt + Ввод. Пос…" at bounding box center [279, 131] width 527 height 239
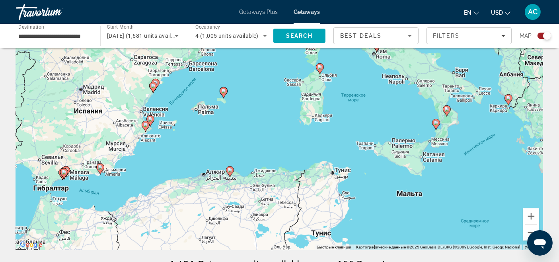
drag, startPoint x: 65, startPoint y: 153, endPoint x: 101, endPoint y: 119, distance: 49.6
click at [101, 119] on div "Чтобы активировать перетаскивание с помощью клавиатуры, нажмите Alt + Ввод. Пос…" at bounding box center [279, 131] width 527 height 239
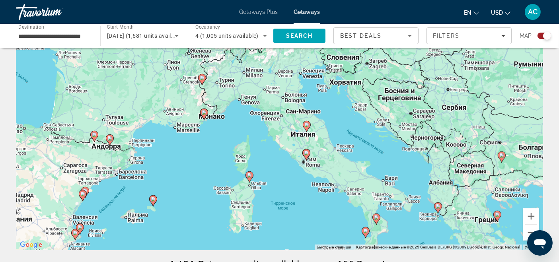
drag, startPoint x: 277, startPoint y: 124, endPoint x: 202, endPoint y: 226, distance: 126.6
click at [204, 230] on div "Чтобы активировать перетаскивание с помощью клавиатуры, нажмите Alt + Ввод. Пос…" at bounding box center [279, 131] width 527 height 239
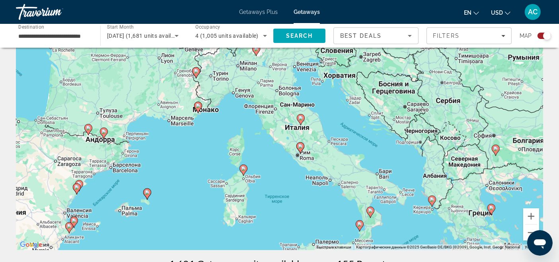
click at [243, 169] on image "Main content" at bounding box center [243, 168] width 5 height 5
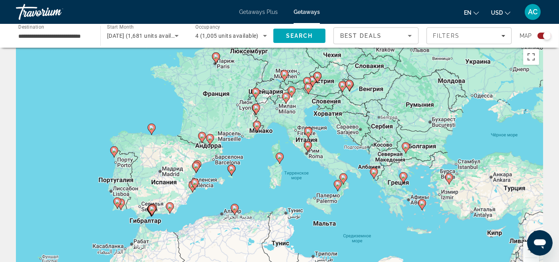
scroll to position [0, 0]
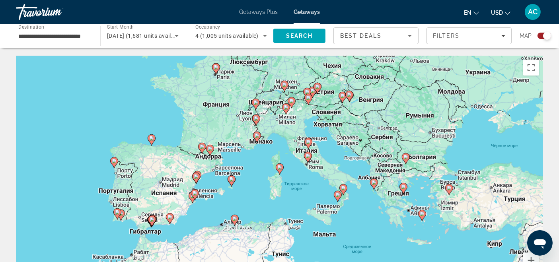
click at [215, 68] on image "Main content" at bounding box center [216, 67] width 5 height 5
type input "**********"
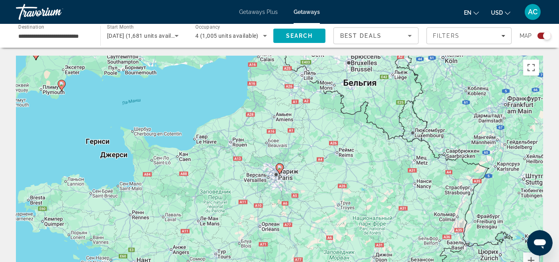
click at [279, 170] on icon "Main content" at bounding box center [279, 169] width 7 height 10
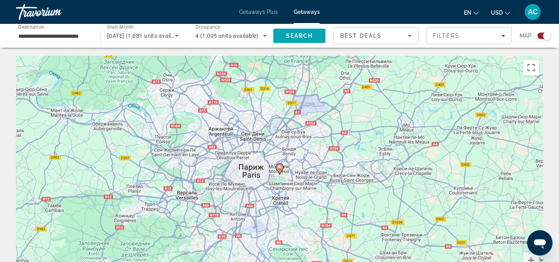
click at [281, 170] on icon "Main content" at bounding box center [279, 169] width 7 height 10
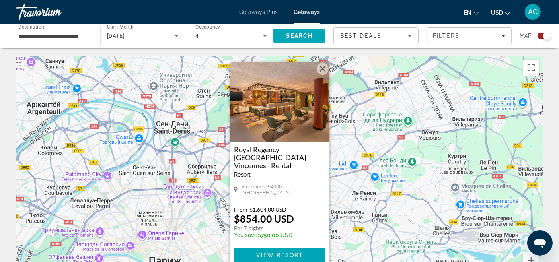
click at [268, 157] on h3 "Royal Regency [GEOGRAPHIC_DATA] Vincennes - Rental" at bounding box center [280, 158] width 92 height 24
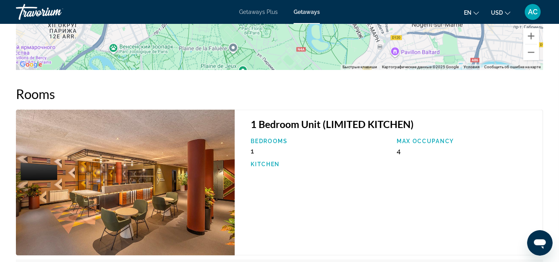
scroll to position [1282, 0]
